Goal: Task Accomplishment & Management: Manage account settings

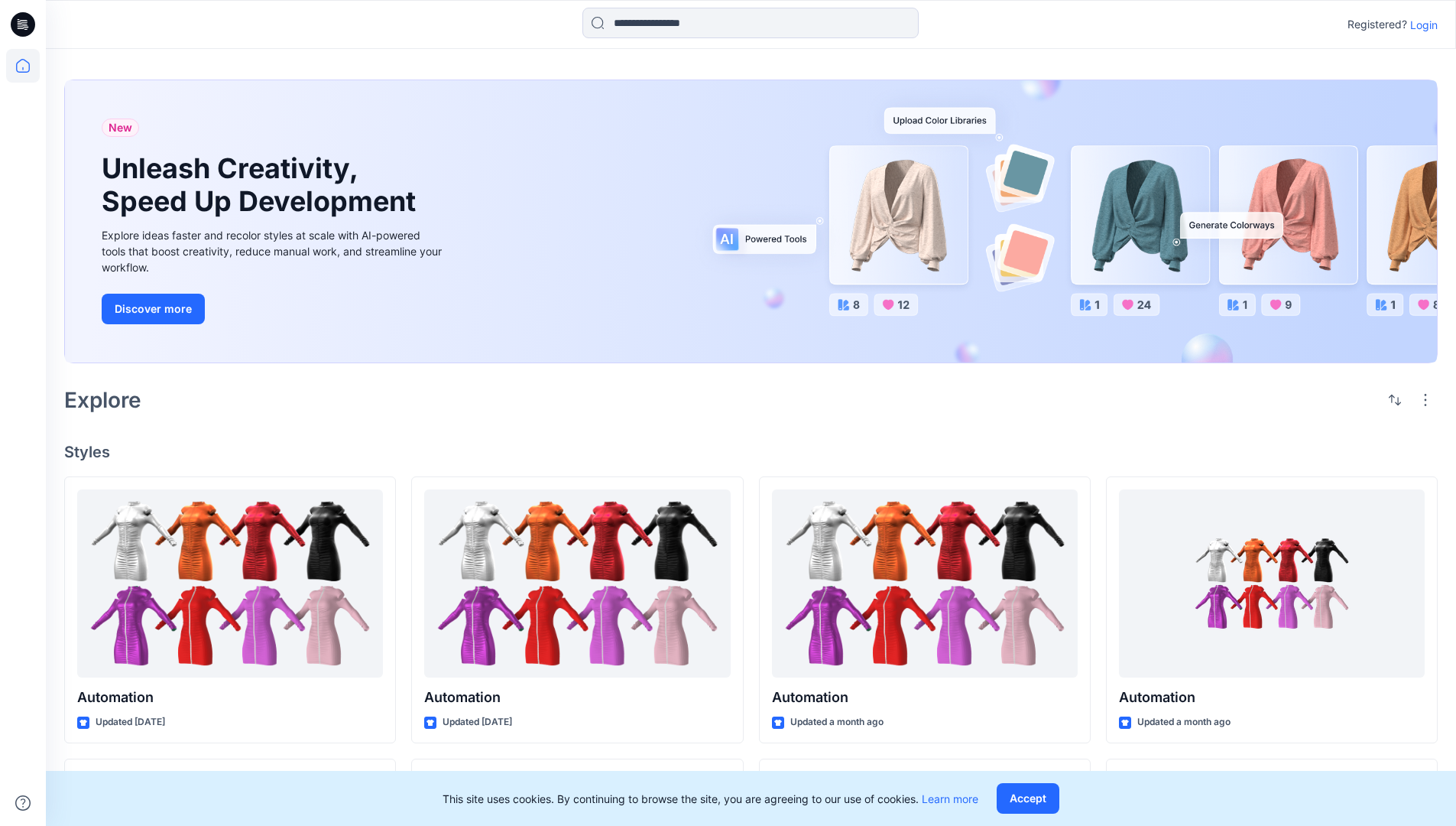
click at [1421, 25] on p "Login" at bounding box center [1424, 25] width 28 height 16
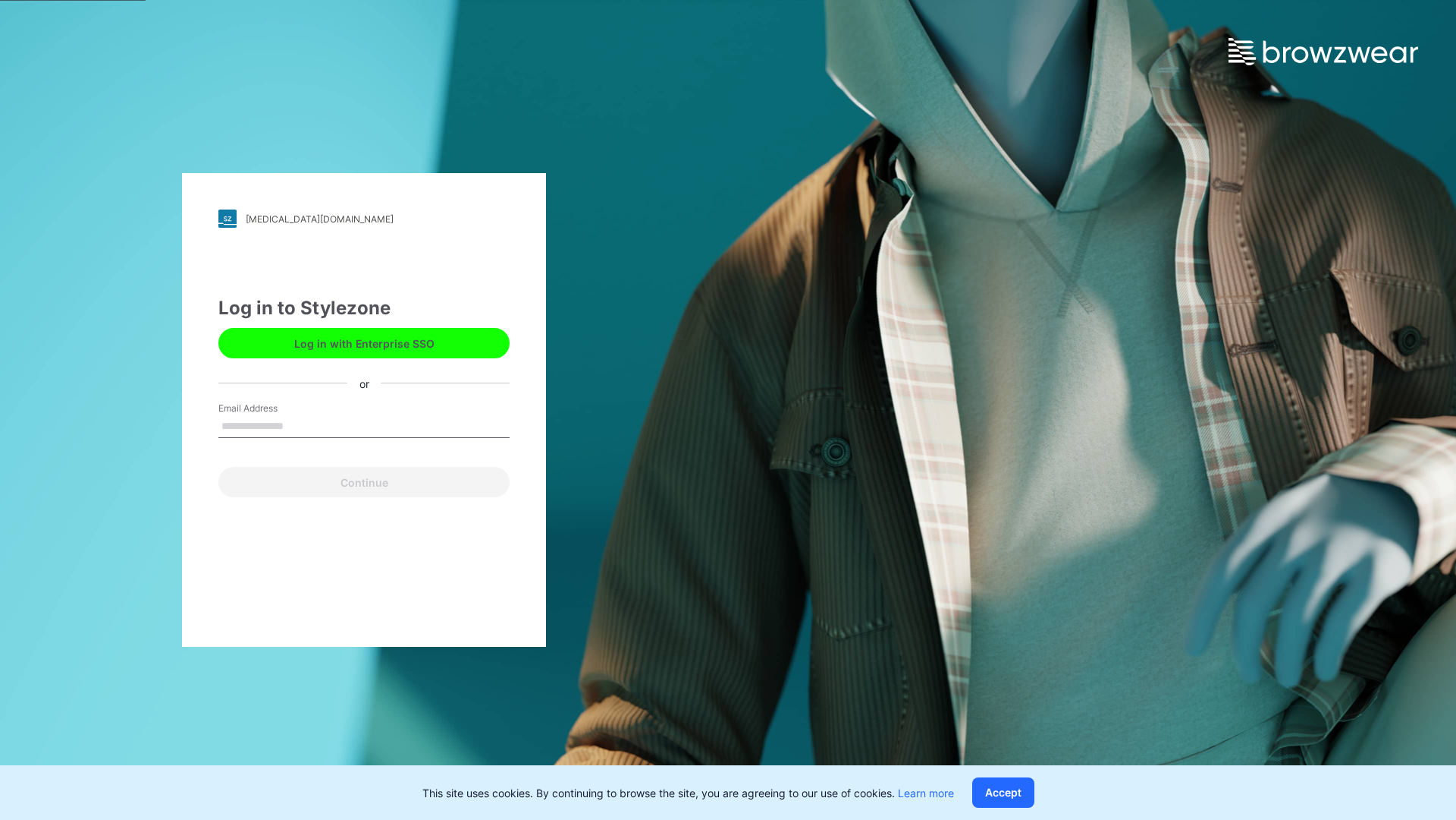
click at [299, 425] on input "Email Address" at bounding box center [364, 427] width 292 height 23
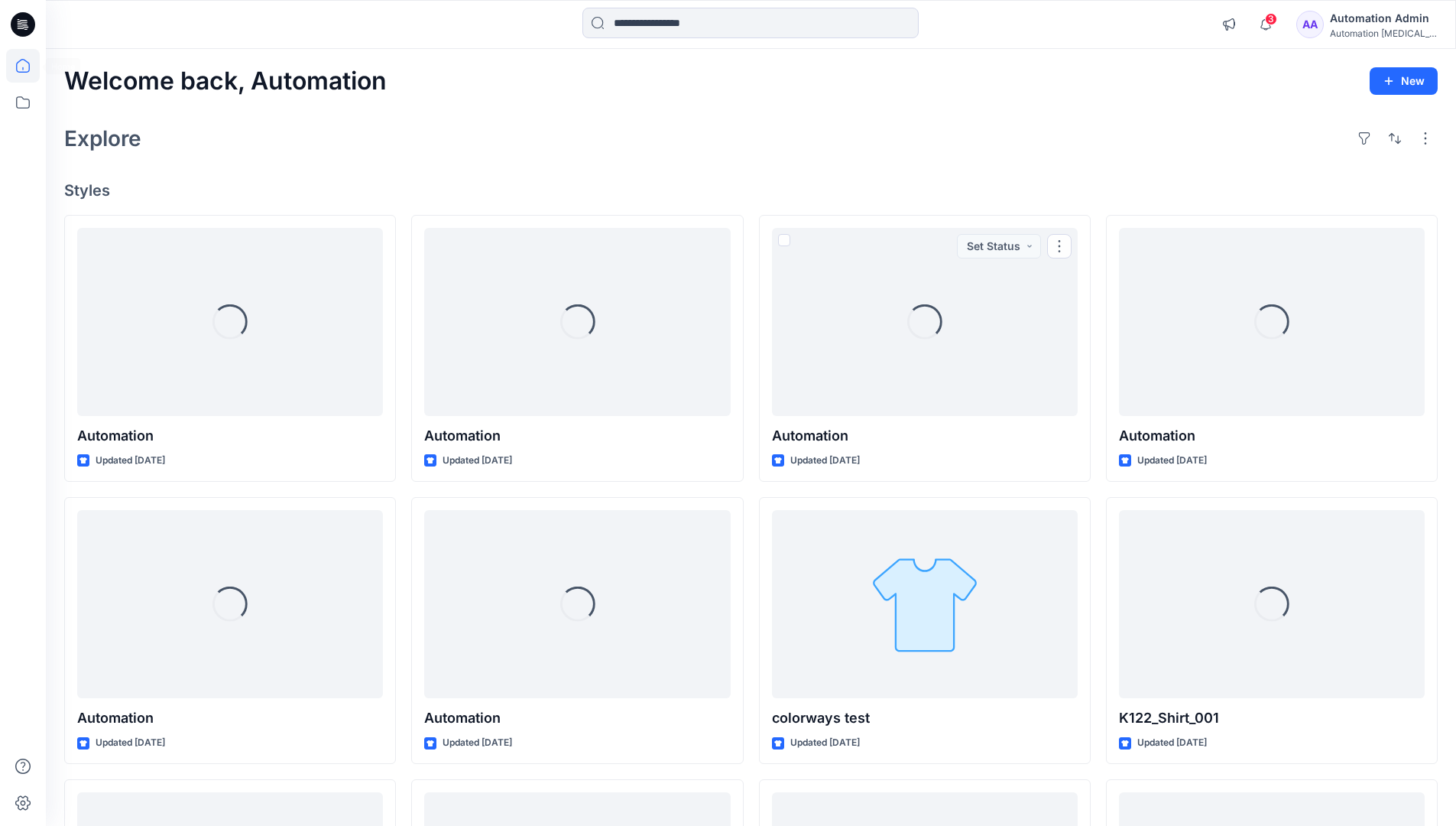
click at [29, 66] on icon at bounding box center [23, 65] width 13 height 13
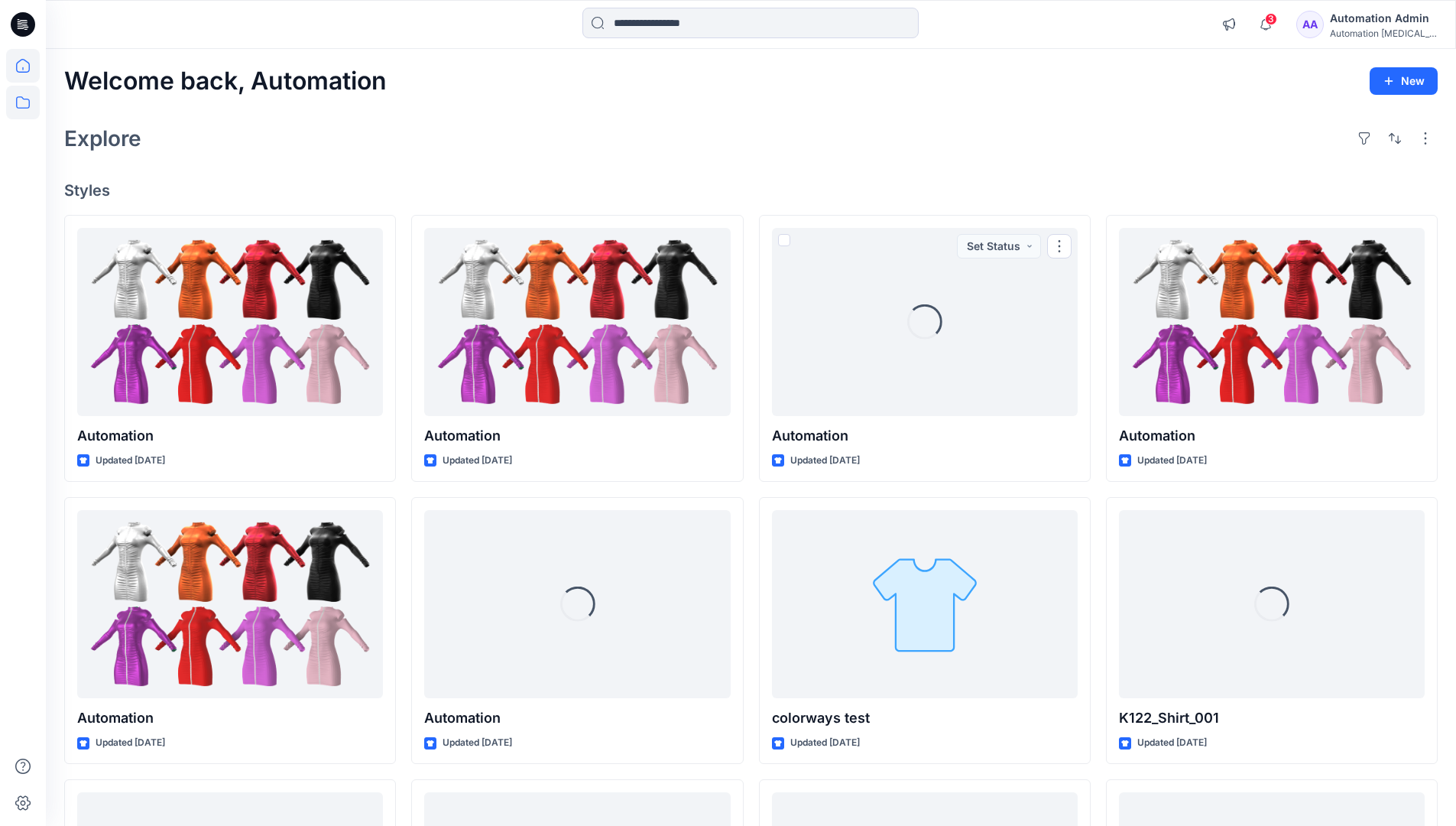
click at [17, 100] on icon at bounding box center [22, 101] width 34 height 33
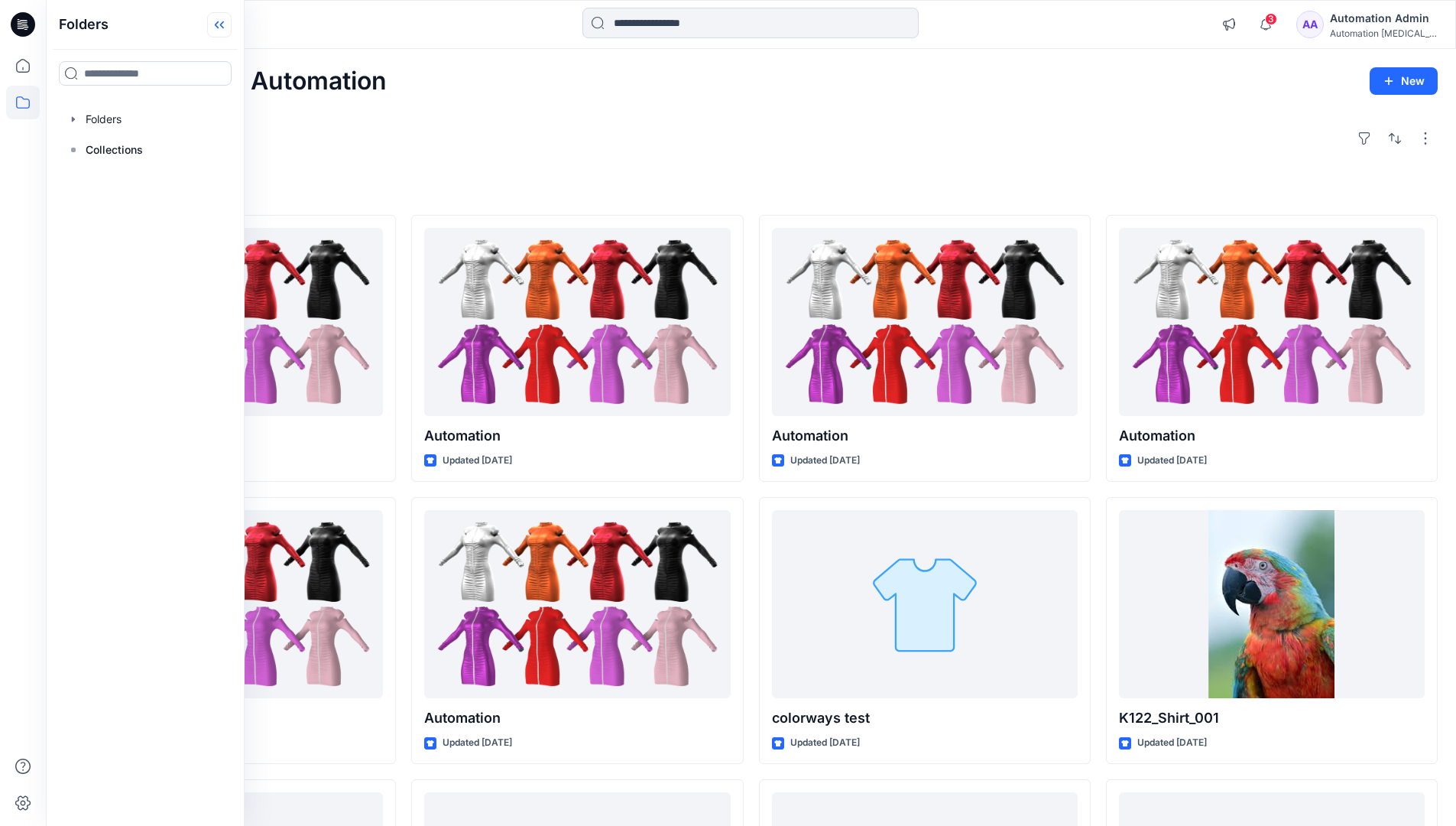
click at [218, 27] on icon at bounding box center [216, 25] width 4 height 8
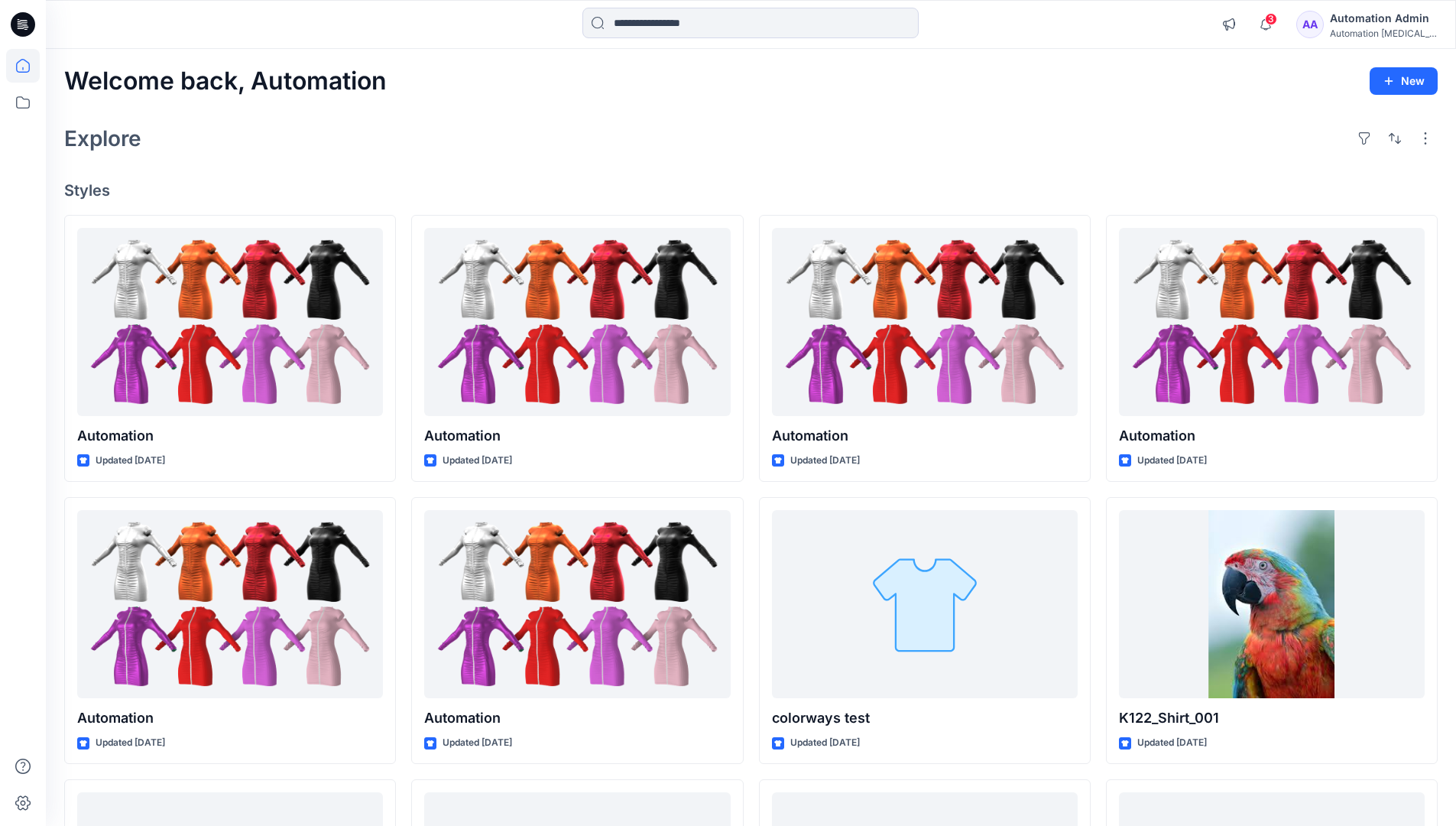
click at [1376, 16] on div "Automation Admin" at bounding box center [1384, 18] width 107 height 18
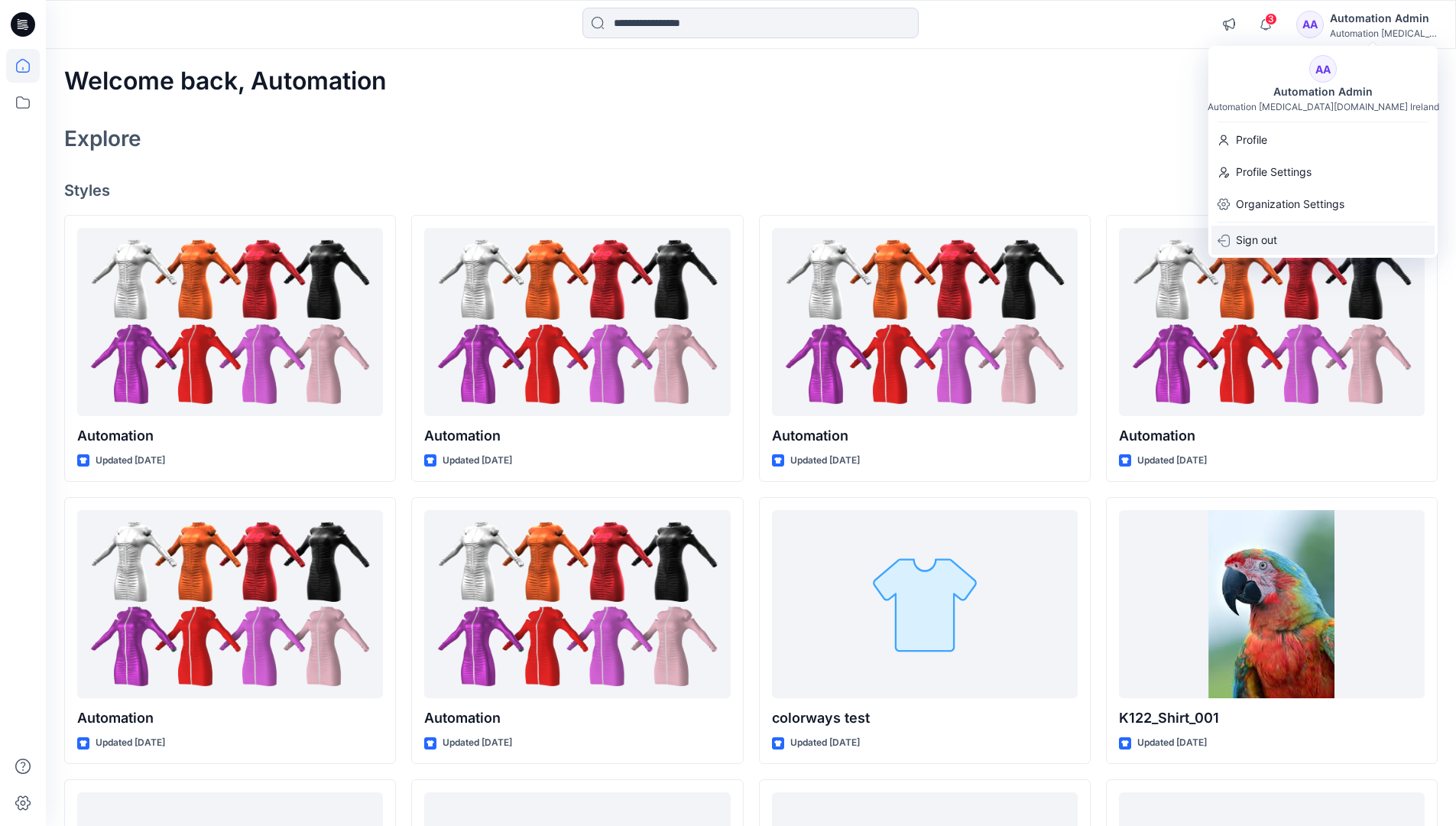
click at [1273, 248] on p "Sign out" at bounding box center [1256, 240] width 41 height 29
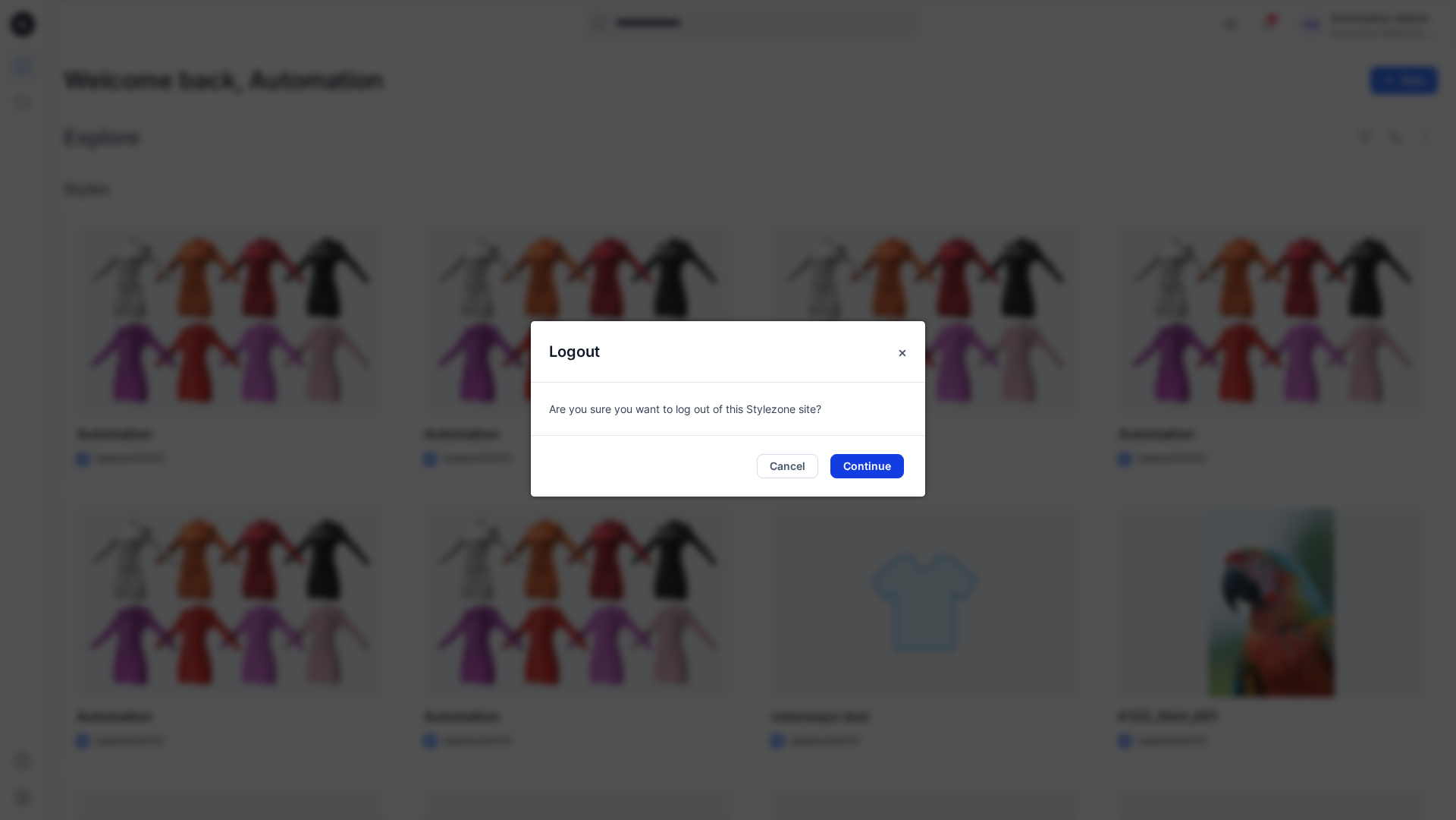
click at [892, 460] on button "Continue" at bounding box center [867, 467] width 73 height 25
